Goal: Use online tool/utility: Utilize a website feature to perform a specific function

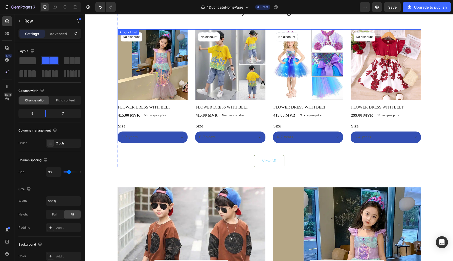
scroll to position [745, 0]
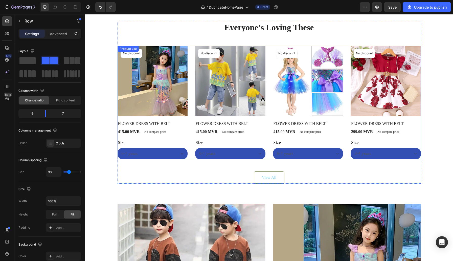
click at [191, 88] on div "Product Images No discount Not be displayed when published Product Badge Row FL…" at bounding box center [270, 103] width 304 height 114
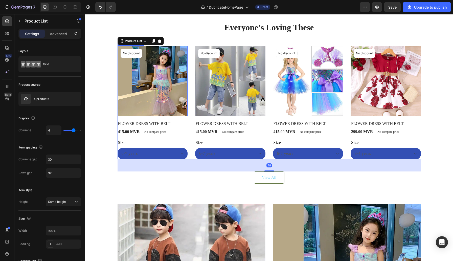
click at [186, 97] on img at bounding box center [153, 81] width 70 height 70
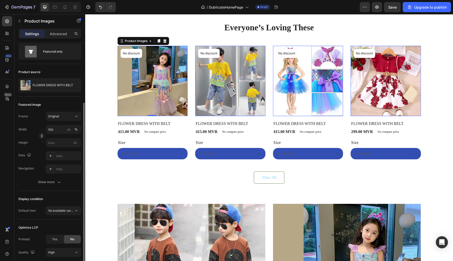
scroll to position [9, 0]
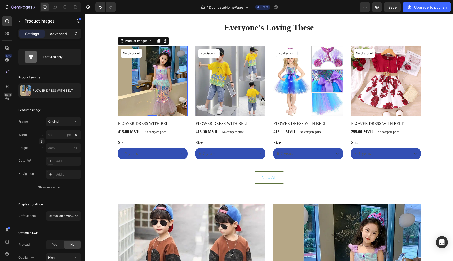
click at [58, 35] on p "Advanced" at bounding box center [58, 33] width 17 height 5
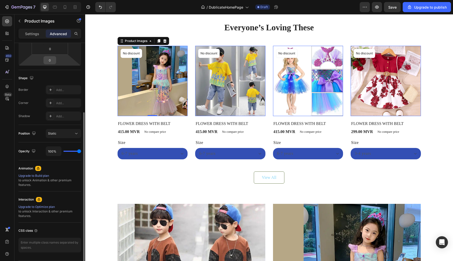
scroll to position [104, 0]
click at [66, 115] on div "Add..." at bounding box center [68, 115] width 24 height 5
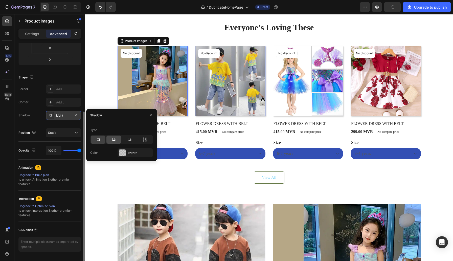
click at [115, 137] on icon at bounding box center [113, 139] width 5 height 5
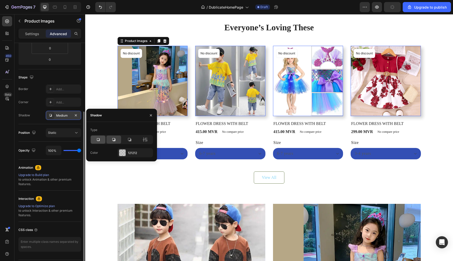
click at [101, 139] on div at bounding box center [98, 140] width 15 height 8
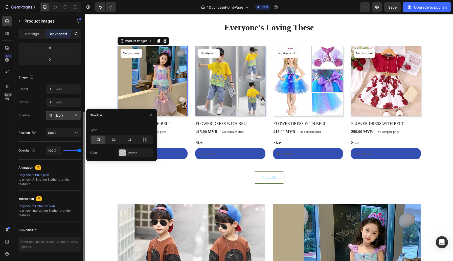
click at [143, 135] on div at bounding box center [121, 139] width 63 height 9
click at [145, 138] on icon at bounding box center [145, 139] width 5 height 5
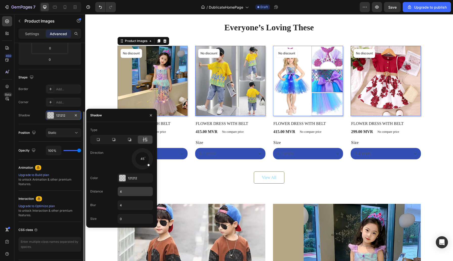
click at [122, 194] on input "4" at bounding box center [135, 191] width 35 height 9
click at [268, 135] on div "Product Images 0 No discount Not be displayed when published Product Badge Row …" at bounding box center [270, 103] width 304 height 114
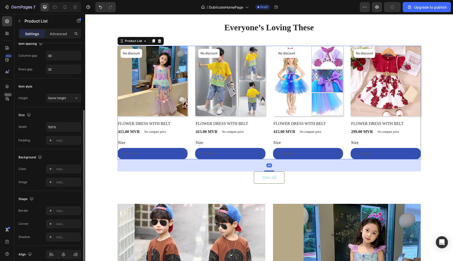
scroll to position [0, 0]
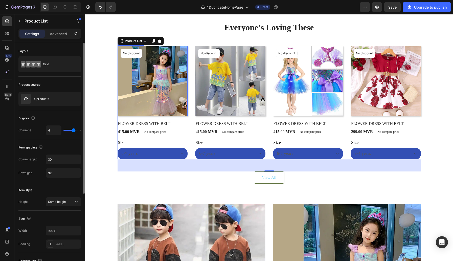
click at [186, 114] on img at bounding box center [153, 81] width 70 height 70
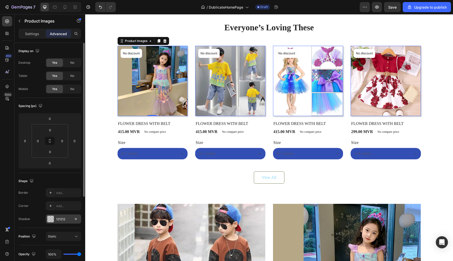
click at [68, 221] on div "121212" at bounding box center [63, 219] width 15 height 5
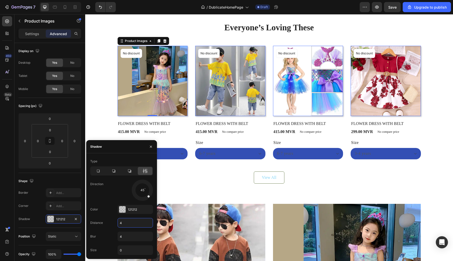
click at [127, 224] on input "4" at bounding box center [135, 222] width 35 height 9
type input "6"
click at [122, 239] on input "4" at bounding box center [135, 236] width 35 height 9
type input "5"
drag, startPoint x: 148, startPoint y: 196, endPoint x: 153, endPoint y: 193, distance: 6.0
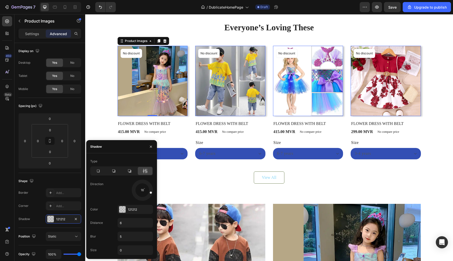
click at [153, 193] on div at bounding box center [142, 190] width 23 height 23
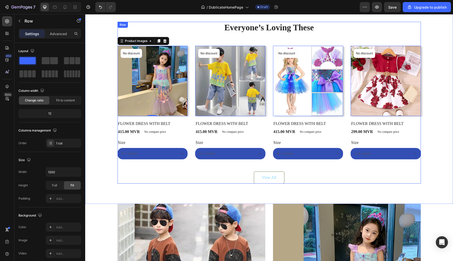
click at [192, 164] on div "Everyone’s Loving These Heading Product Images 0 No discount Not be displayed w…" at bounding box center [270, 103] width 304 height 162
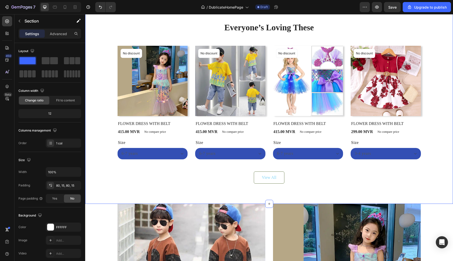
click at [109, 113] on div "Everyone’s Loving These Heading Product Images No discount Not be displayed whe…" at bounding box center [269, 103] width 361 height 162
click at [185, 110] on img at bounding box center [153, 81] width 70 height 70
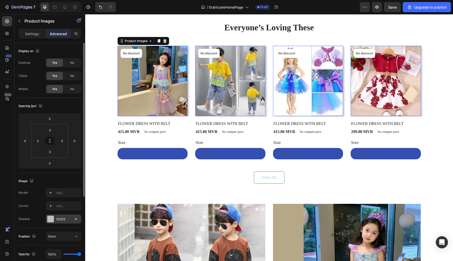
click at [64, 221] on div "121212" at bounding box center [63, 219] width 15 height 5
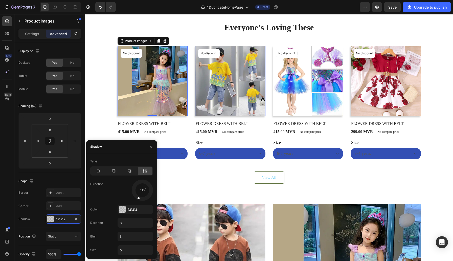
drag, startPoint x: 150, startPoint y: 191, endPoint x: 137, endPoint y: 200, distance: 15.7
click at [137, 200] on div at bounding box center [140, 194] width 8 height 11
click at [128, 225] on input "6" at bounding box center [135, 222] width 35 height 9
type input "12"
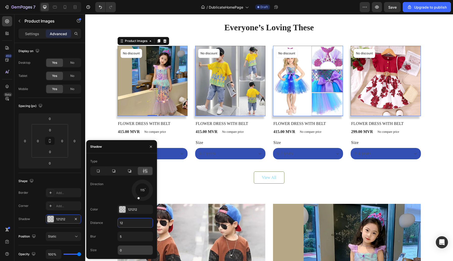
click at [125, 251] on input "0" at bounding box center [135, 250] width 35 height 9
type input "0"
click at [142, 198] on span at bounding box center [143, 199] width 2 height 2
click at [141, 198] on div at bounding box center [142, 195] width 3 height 11
click at [141, 199] on span at bounding box center [142, 199] width 2 height 2
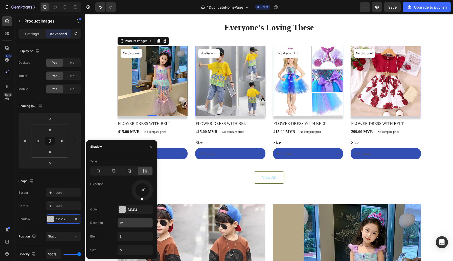
click at [131, 226] on input "12" at bounding box center [135, 222] width 35 height 9
type input "9"
click at [109, 125] on div "Everyone’s Loving These Heading Product Images 0 No discount Not be displayed w…" at bounding box center [269, 103] width 361 height 162
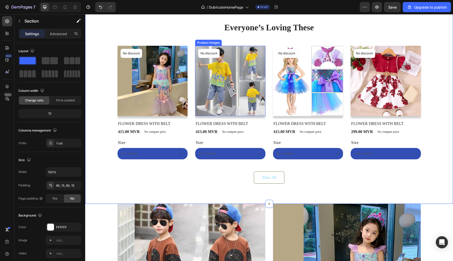
click at [200, 115] on img at bounding box center [230, 81] width 70 height 70
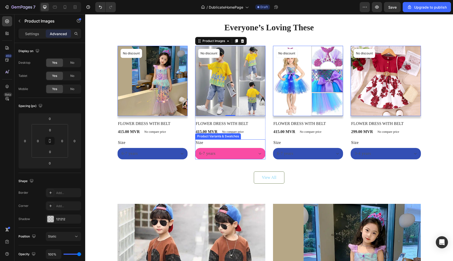
click at [188, 157] on select "6-7 years 7-8 YEARS" at bounding box center [153, 153] width 70 height 11
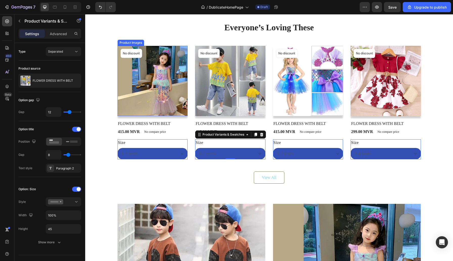
click at [187, 116] on img at bounding box center [153, 81] width 70 height 70
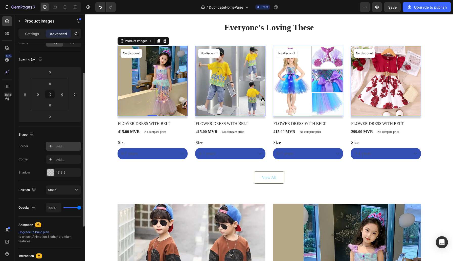
scroll to position [48, 0]
click at [64, 157] on div "Add..." at bounding box center [68, 158] width 24 height 5
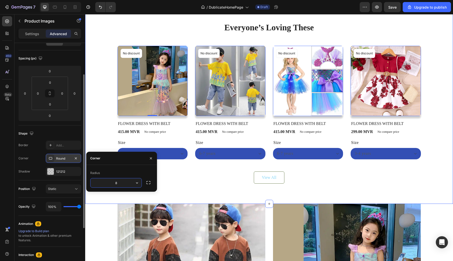
click at [112, 112] on div "Everyone’s Loving These Heading Product Images 0 No discount Not be displayed w…" at bounding box center [269, 103] width 361 height 162
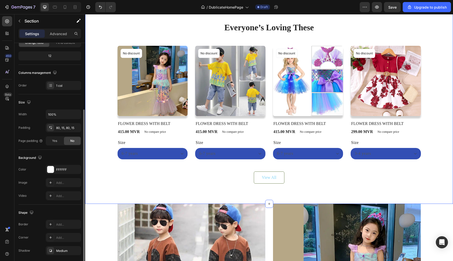
scroll to position [76, 0]
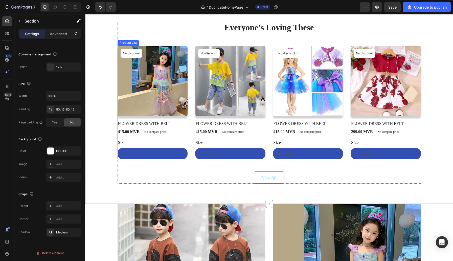
click at [192, 123] on div "Product Images No discount Not be displayed when published Product Badge Row FL…" at bounding box center [270, 103] width 304 height 114
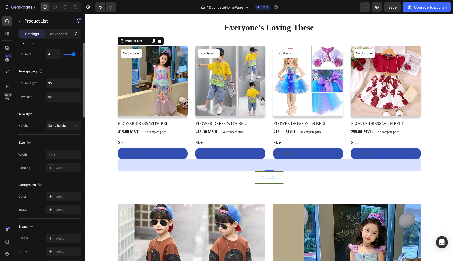
scroll to position [0, 0]
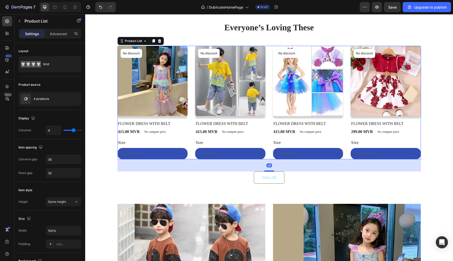
click at [188, 116] on div "Product Images No discount Not be displayed when published Product Badge Row FL…" at bounding box center [270, 103] width 304 height 114
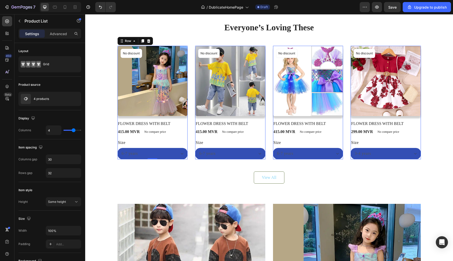
click at [182, 116] on div "Product Images No discount Not be displayed when published Product Badge Row FL…" at bounding box center [153, 103] width 70 height 114
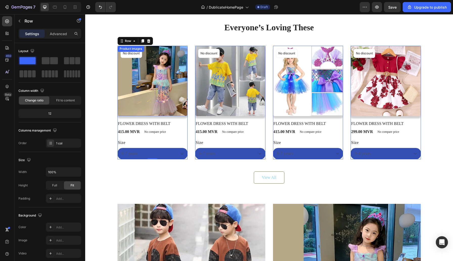
click at [174, 114] on img at bounding box center [153, 81] width 70 height 70
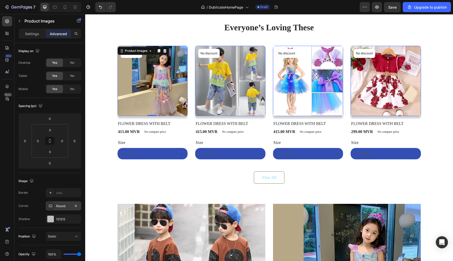
click at [64, 205] on div "Round" at bounding box center [63, 206] width 15 height 5
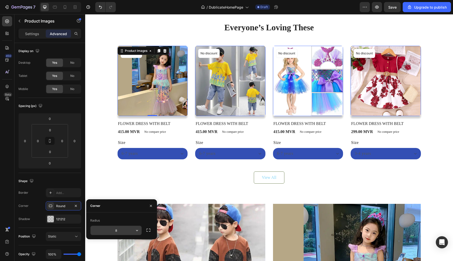
click at [115, 230] on input "8" at bounding box center [116, 230] width 51 height 9
type input "0"
click at [111, 129] on div "Everyone’s Loving These Heading Product Images 0 No discount Not be displayed w…" at bounding box center [269, 103] width 361 height 162
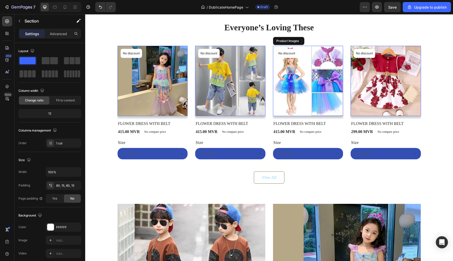
click at [277, 102] on img at bounding box center [308, 81] width 70 height 70
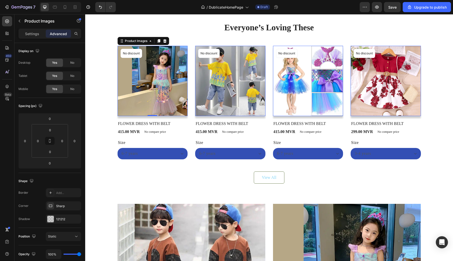
click at [137, 113] on img at bounding box center [153, 81] width 70 height 70
click at [66, 220] on div "121212" at bounding box center [63, 219] width 15 height 5
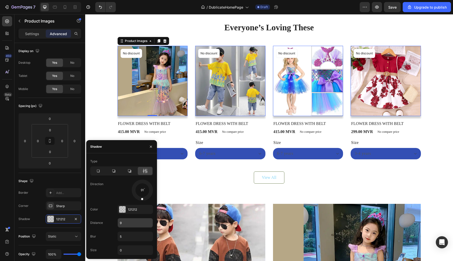
click at [130, 226] on input "9" at bounding box center [135, 222] width 35 height 9
type input "14"
click at [128, 243] on div "Type Direction 91 Color 121212 Distance 14 Blur 5 Size 0" at bounding box center [121, 206] width 71 height 98
click at [128, 241] on input "5" at bounding box center [135, 236] width 35 height 9
type input "8"
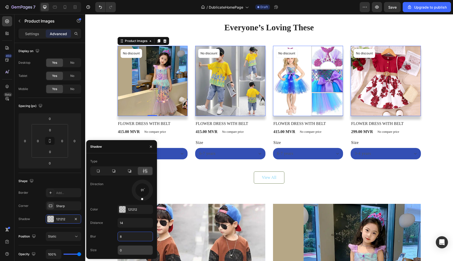
click at [128, 254] on input "0" at bounding box center [135, 250] width 35 height 9
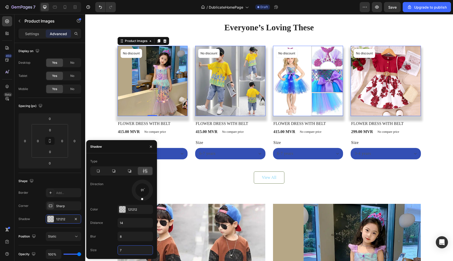
type input "6"
click at [124, 223] on input "14" at bounding box center [135, 222] width 35 height 9
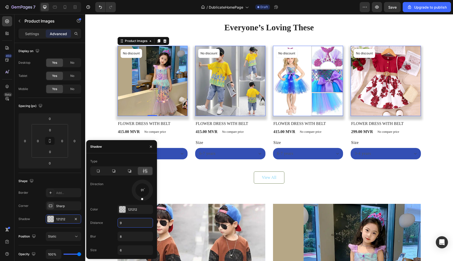
type input "8"
click at [121, 239] on input "8" at bounding box center [135, 236] width 35 height 9
type input "11"
click at [103, 132] on div "Everyone’s Loving These Heading Product Images 0 No discount Not be displayed w…" at bounding box center [269, 103] width 361 height 162
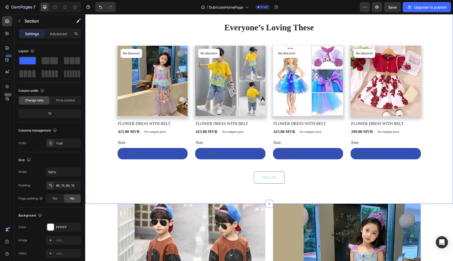
click at [429, 98] on div "Everyone’s Loving These Heading Product Images No discount Not be displayed whe…" at bounding box center [269, 103] width 361 height 162
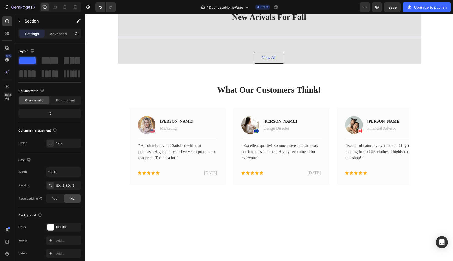
scroll to position [722, 0]
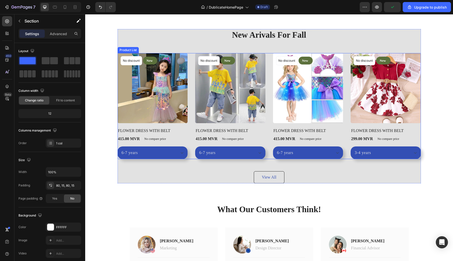
click at [267, 134] on div "No discount Not be displayed when published Product Badge New Text block Row Ro…" at bounding box center [270, 106] width 304 height 106
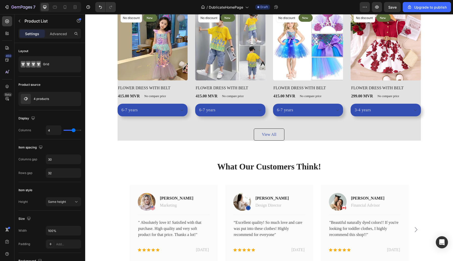
scroll to position [716, 0]
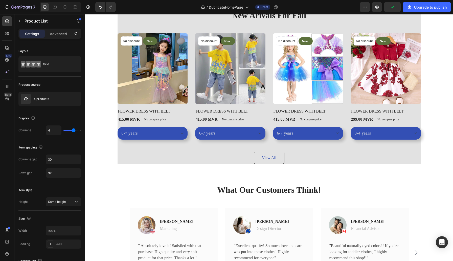
click at [270, 95] on div "No discount Not be displayed when published Product Badge New Text block Row Ro…" at bounding box center [270, 86] width 304 height 106
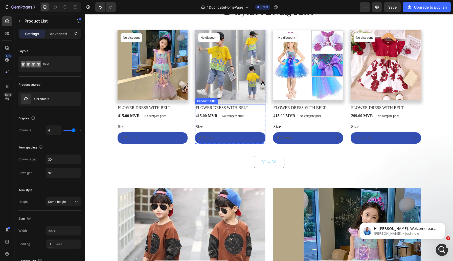
scroll to position [319, 0]
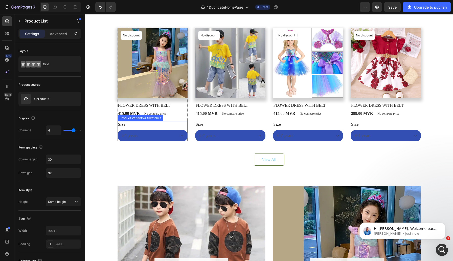
click at [186, 130] on div "6-7 years 7-8 YEARS" at bounding box center [153, 135] width 70 height 11
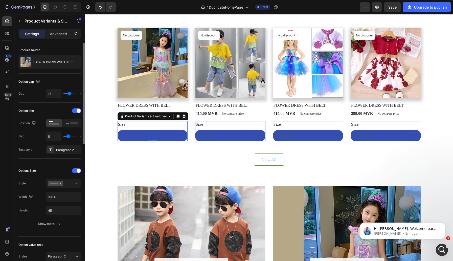
scroll to position [0, 0]
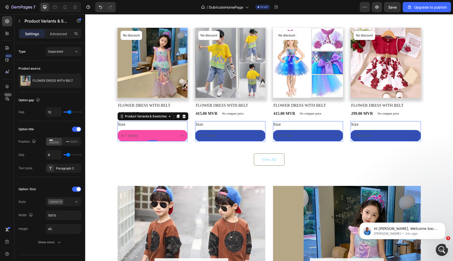
click at [175, 133] on select "6-7 years 7-8 YEARS" at bounding box center [153, 135] width 70 height 11
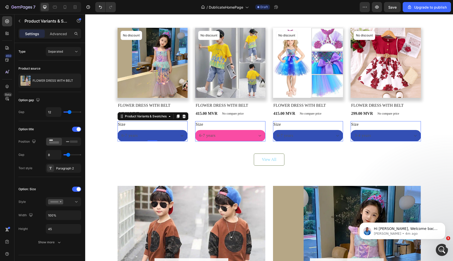
click at [188, 132] on select "6-7 years 7-8 YEARS" at bounding box center [153, 135] width 70 height 11
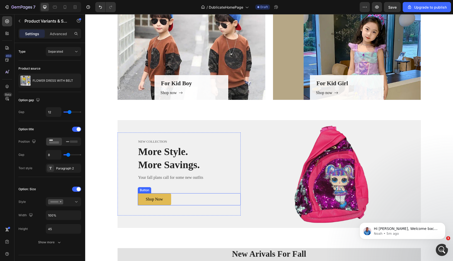
scroll to position [470, 0]
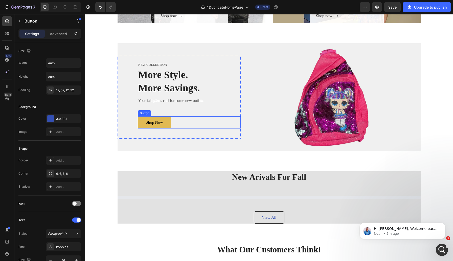
click at [169, 127] on button "Shop Now" at bounding box center [154, 122] width 33 height 12
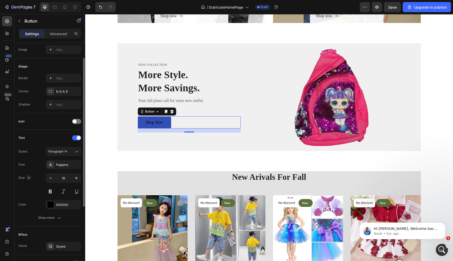
scroll to position [0, 0]
